Goal: Information Seeking & Learning: Learn about a topic

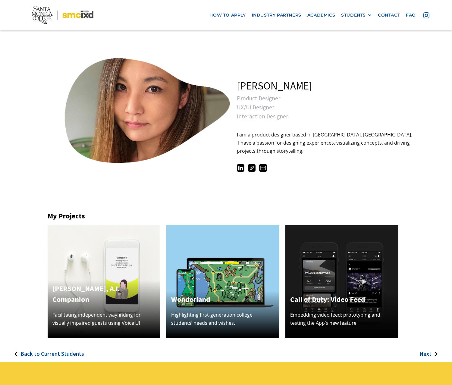
click at [314, 264] on img at bounding box center [341, 281] width 113 height 113
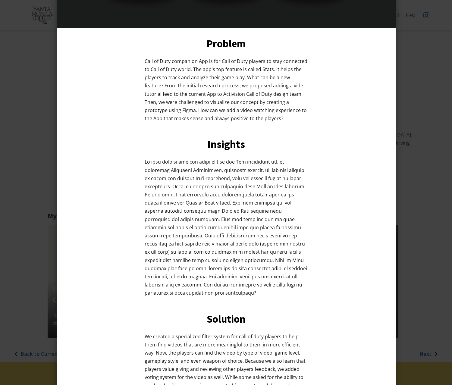
scroll to position [302, 0]
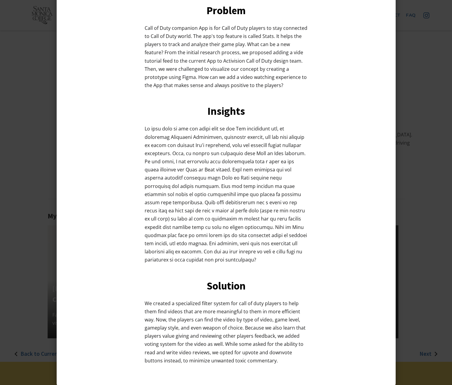
click at [430, 151] on div at bounding box center [226, 192] width 452 height 385
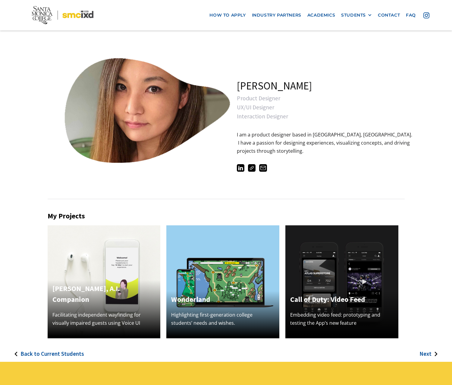
click at [228, 263] on img at bounding box center [222, 281] width 113 height 113
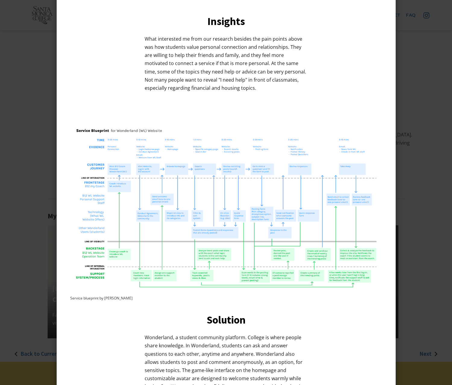
scroll to position [526, 0]
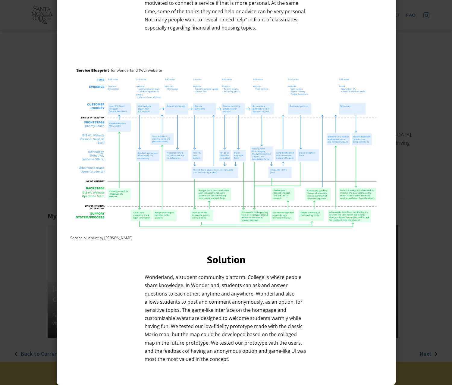
click at [433, 180] on div at bounding box center [226, 192] width 452 height 385
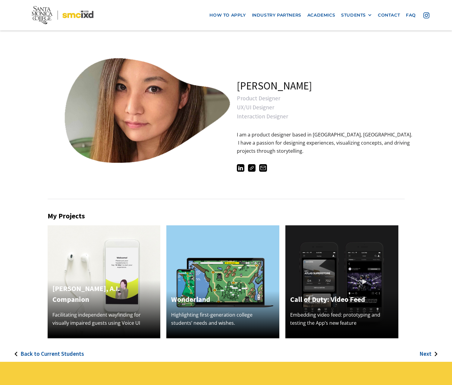
click at [133, 274] on img at bounding box center [104, 281] width 113 height 113
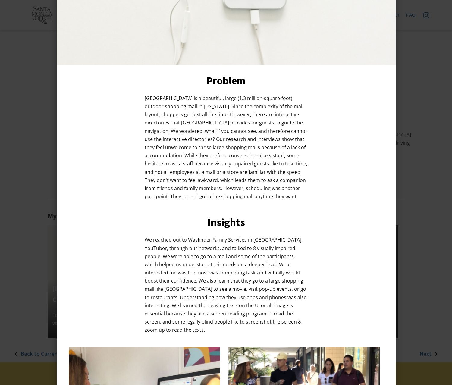
scroll to position [227, 0]
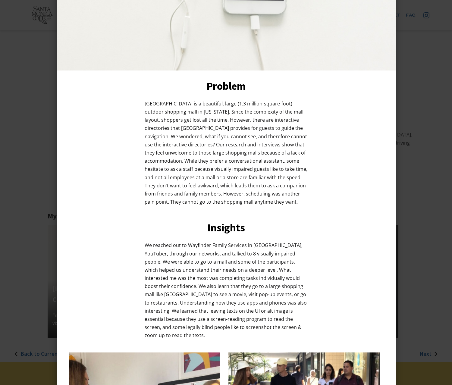
click at [423, 209] on div at bounding box center [226, 192] width 452 height 385
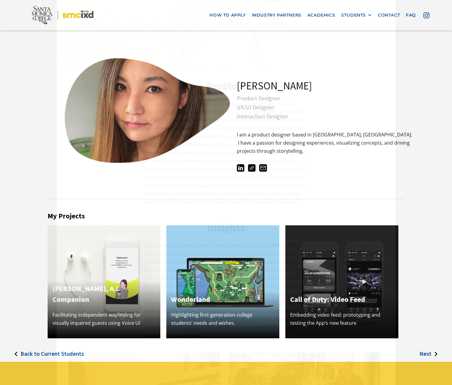
click at [359, 245] on div "We reached out to Wayfinder Family Services in [GEOGRAPHIC_DATA], YouTuber, thr…" at bounding box center [226, 293] width 315 height 104
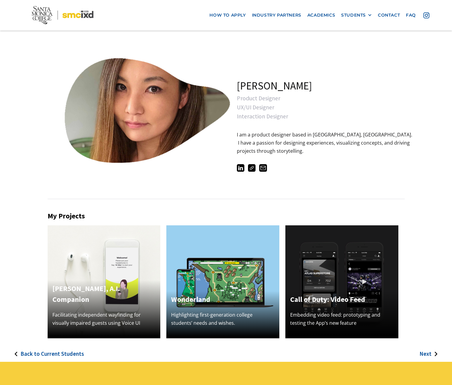
click at [358, 254] on img at bounding box center [341, 281] width 113 height 113
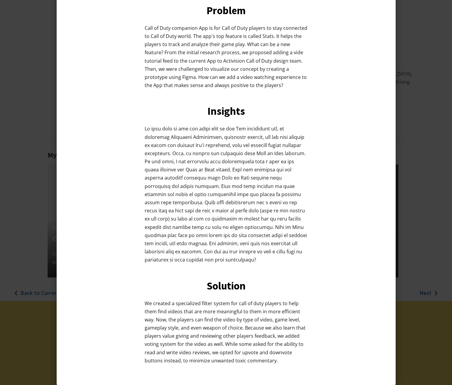
scroll to position [60, 0]
click at [424, 124] on div at bounding box center [226, 192] width 452 height 385
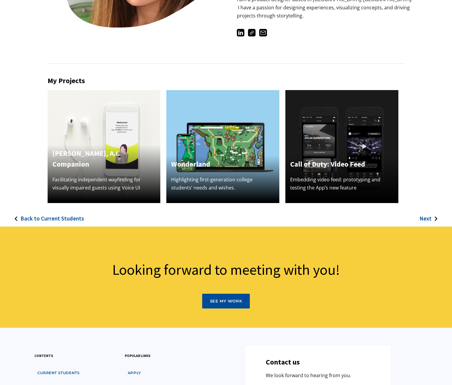
scroll to position [20, 0]
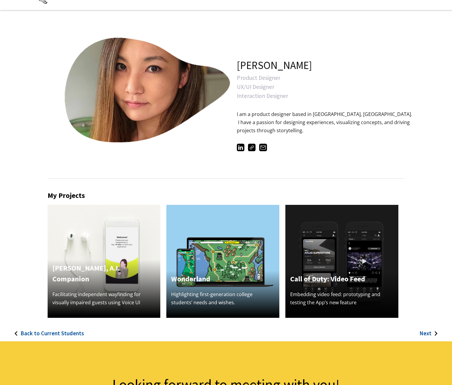
click at [203, 224] on img at bounding box center [222, 261] width 113 height 113
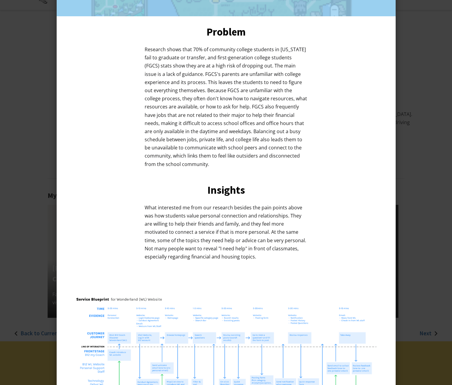
scroll to position [391, 0]
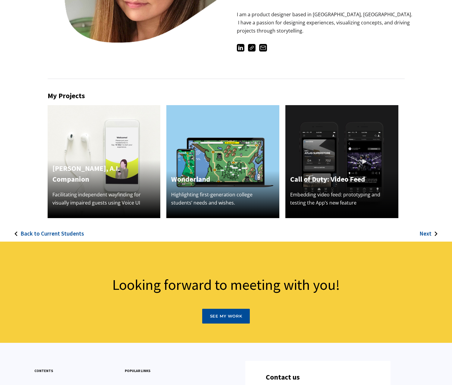
scroll to position [120, 0]
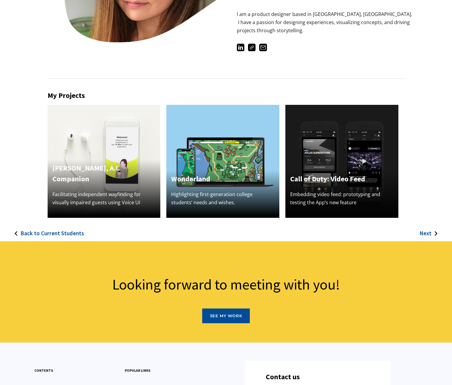
click at [213, 149] on img at bounding box center [222, 161] width 113 height 113
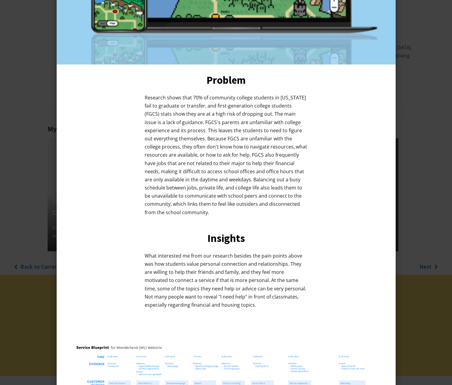
scroll to position [0, 0]
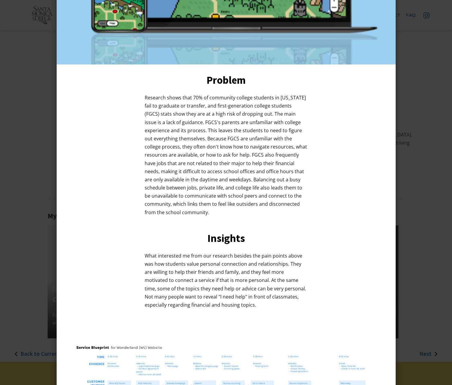
click at [425, 104] on div at bounding box center [226, 192] width 452 height 385
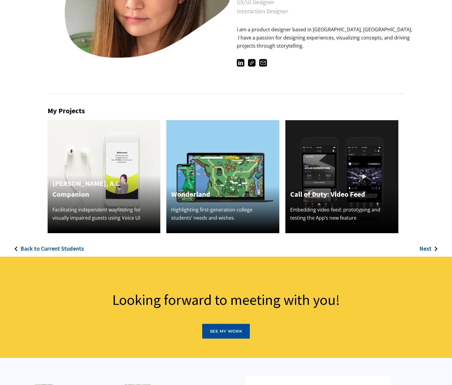
scroll to position [120, 0]
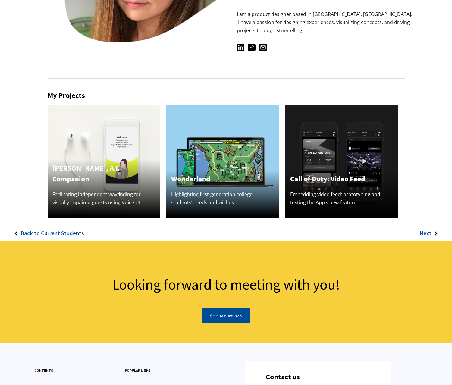
click at [245, 131] on img at bounding box center [222, 161] width 113 height 113
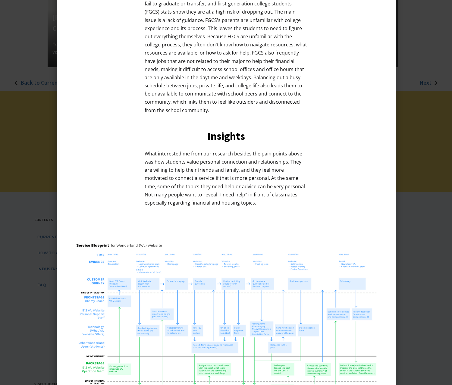
scroll to position [301, 0]
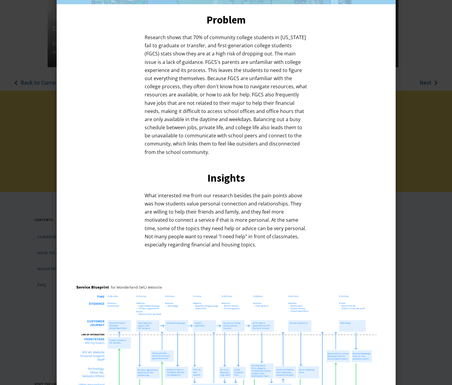
click at [374, 120] on div "Research shows that 70% of community college students in [US_STATE] fail to gra…" at bounding box center [226, 97] width 315 height 129
click at [424, 107] on div at bounding box center [226, 192] width 452 height 385
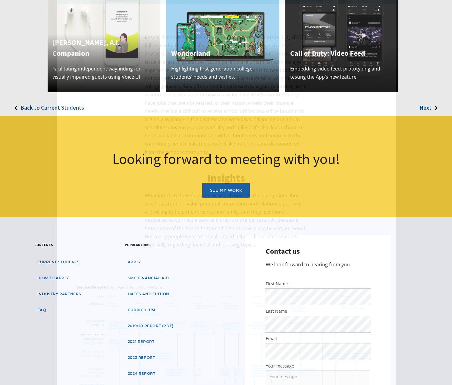
scroll to position [151, 0]
